Goal: Transaction & Acquisition: Purchase product/service

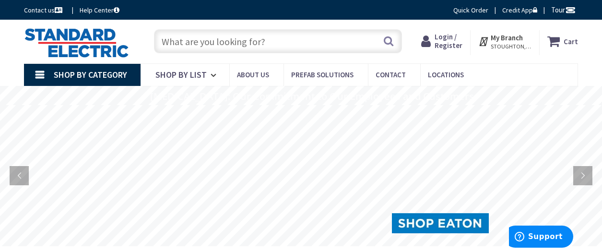
click at [442, 42] on span "Login / Register" at bounding box center [449, 41] width 28 height 18
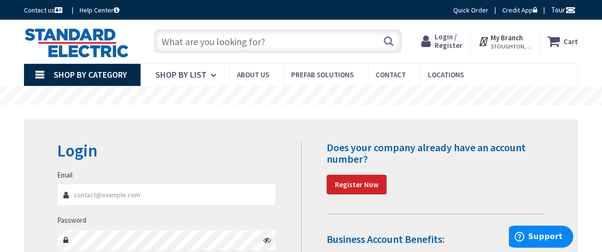
click at [165, 198] on input "Email" at bounding box center [166, 195] width 219 height 22
type input "[PERSON_NAME][EMAIL_ADDRESS][DOMAIN_NAME]"
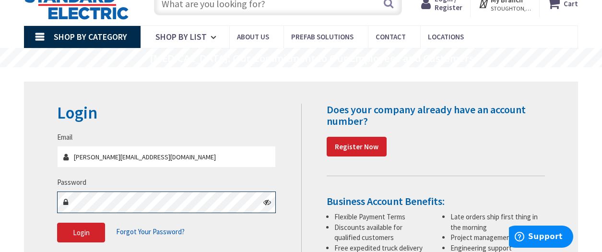
scroll to position [144, 0]
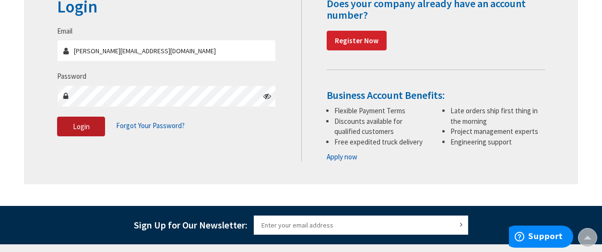
click at [90, 129] on button "Login" at bounding box center [81, 127] width 48 height 20
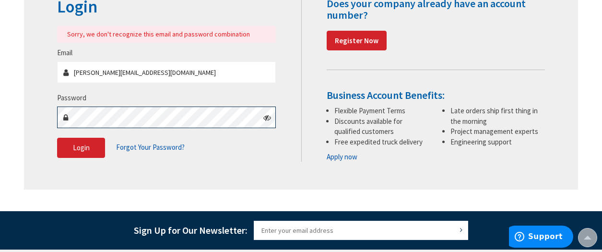
click at [16, 120] on main "Login Sorry, we don't recognize this email and password combination Email sheal…" at bounding box center [301, 86] width 602 height 250
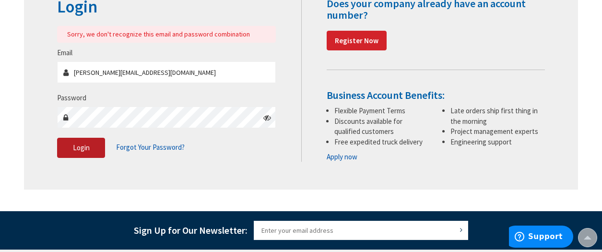
click at [69, 147] on button "Login" at bounding box center [81, 148] width 48 height 20
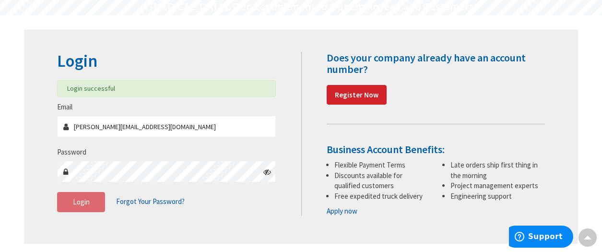
scroll to position [0, 0]
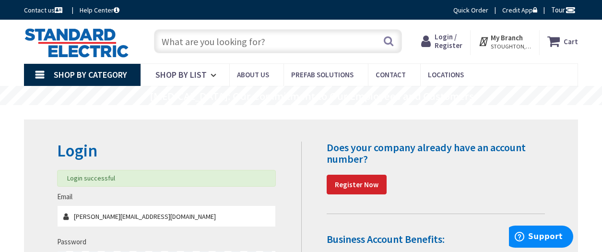
click at [223, 39] on input "text" at bounding box center [278, 41] width 248 height 24
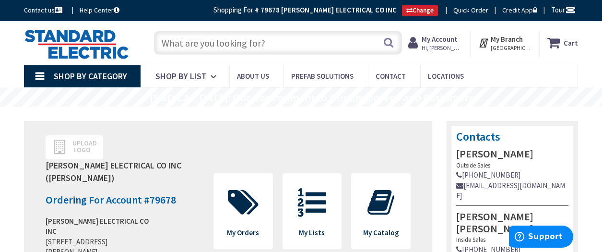
click at [247, 37] on input "text" at bounding box center [278, 43] width 248 height 24
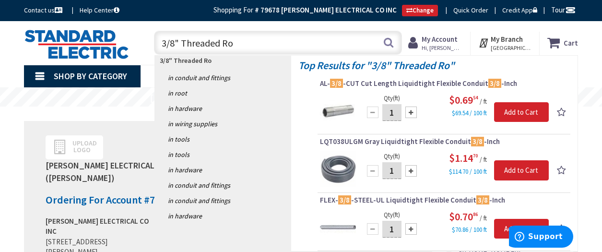
type input "3/8" Threaded Rod"
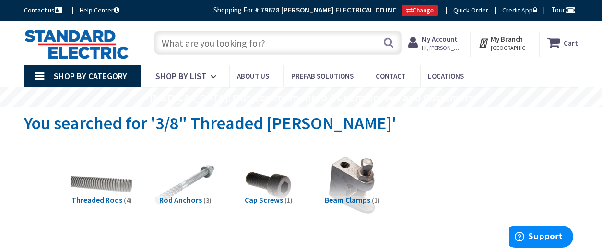
click at [447, 44] on span "Hi, [PERSON_NAME]" at bounding box center [442, 48] width 41 height 8
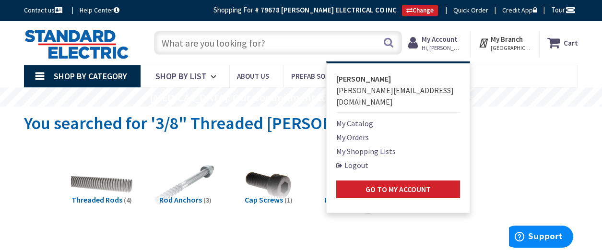
click at [369, 159] on link "Logout" at bounding box center [352, 165] width 32 height 12
